Goal: Information Seeking & Learning: Learn about a topic

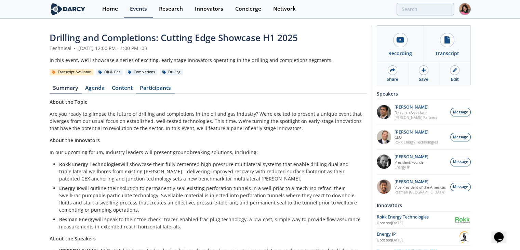
click at [150, 85] on link "Participants" at bounding box center [156, 89] width 38 height 8
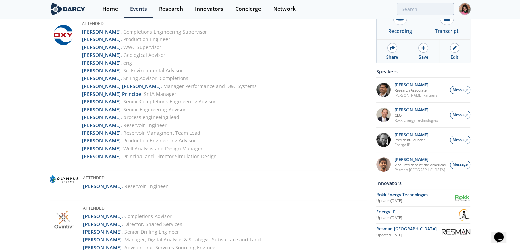
scroll to position [1301, 0]
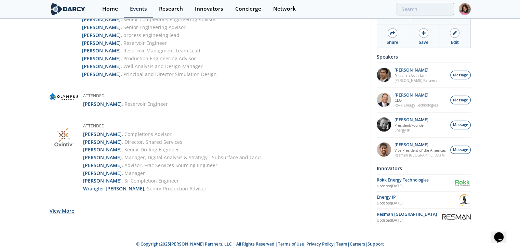
click at [66, 215] on button "View More" at bounding box center [62, 210] width 25 height 17
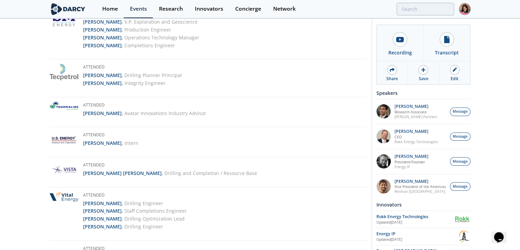
scroll to position [1566, 0]
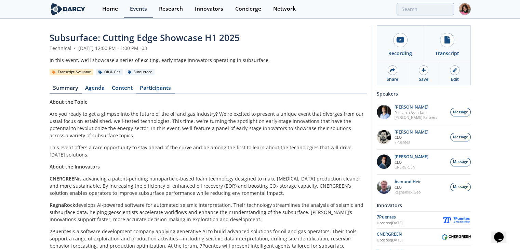
click at [141, 89] on link "Participants" at bounding box center [156, 89] width 38 height 8
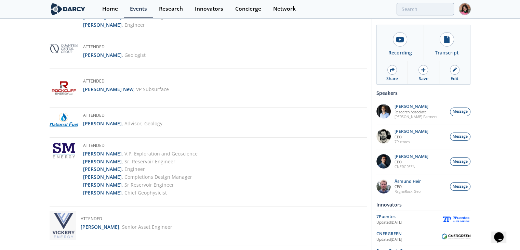
scroll to position [1176, 0]
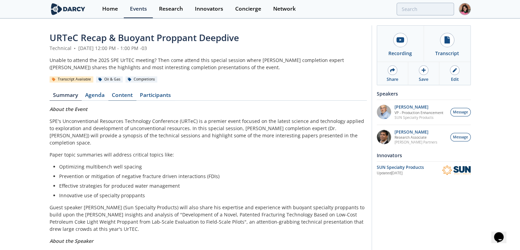
click at [121, 97] on link "Content" at bounding box center [122, 96] width 28 height 8
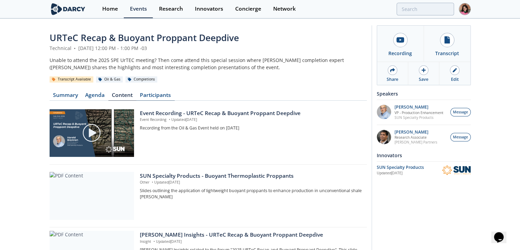
click at [151, 92] on link "Participants" at bounding box center [156, 96] width 38 height 8
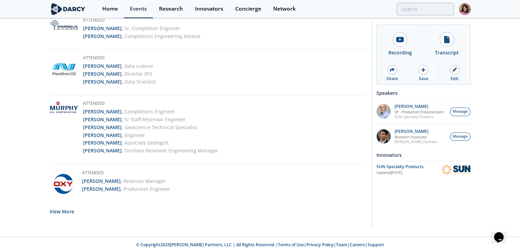
scroll to position [1256, 0]
click at [57, 210] on button "View More" at bounding box center [62, 210] width 25 height 17
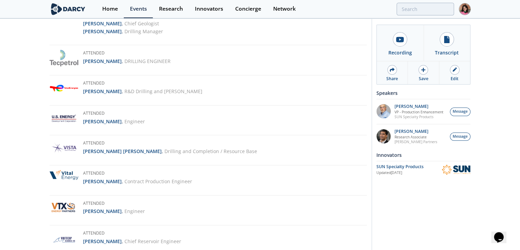
scroll to position [2090, 0]
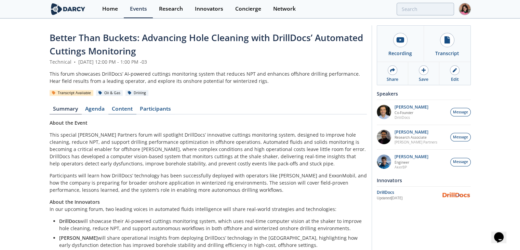
click at [130, 108] on link "Content" at bounding box center [122, 110] width 28 height 8
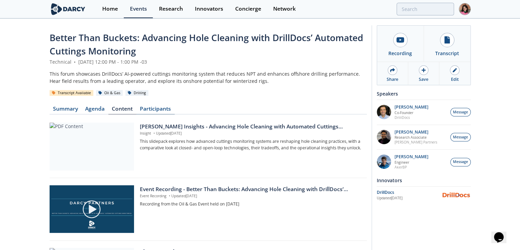
click at [164, 109] on link "Participants" at bounding box center [156, 110] width 38 height 8
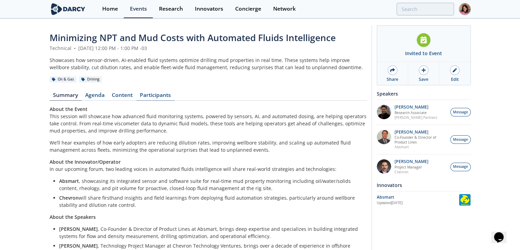
click at [159, 92] on link "Participants" at bounding box center [156, 96] width 38 height 8
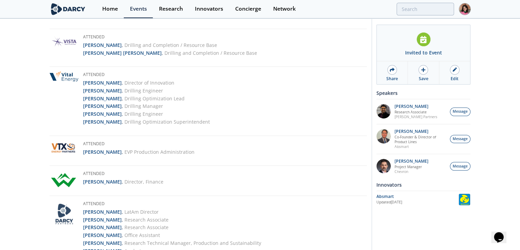
scroll to position [1194, 0]
